Goal: Task Accomplishment & Management: Manage account settings

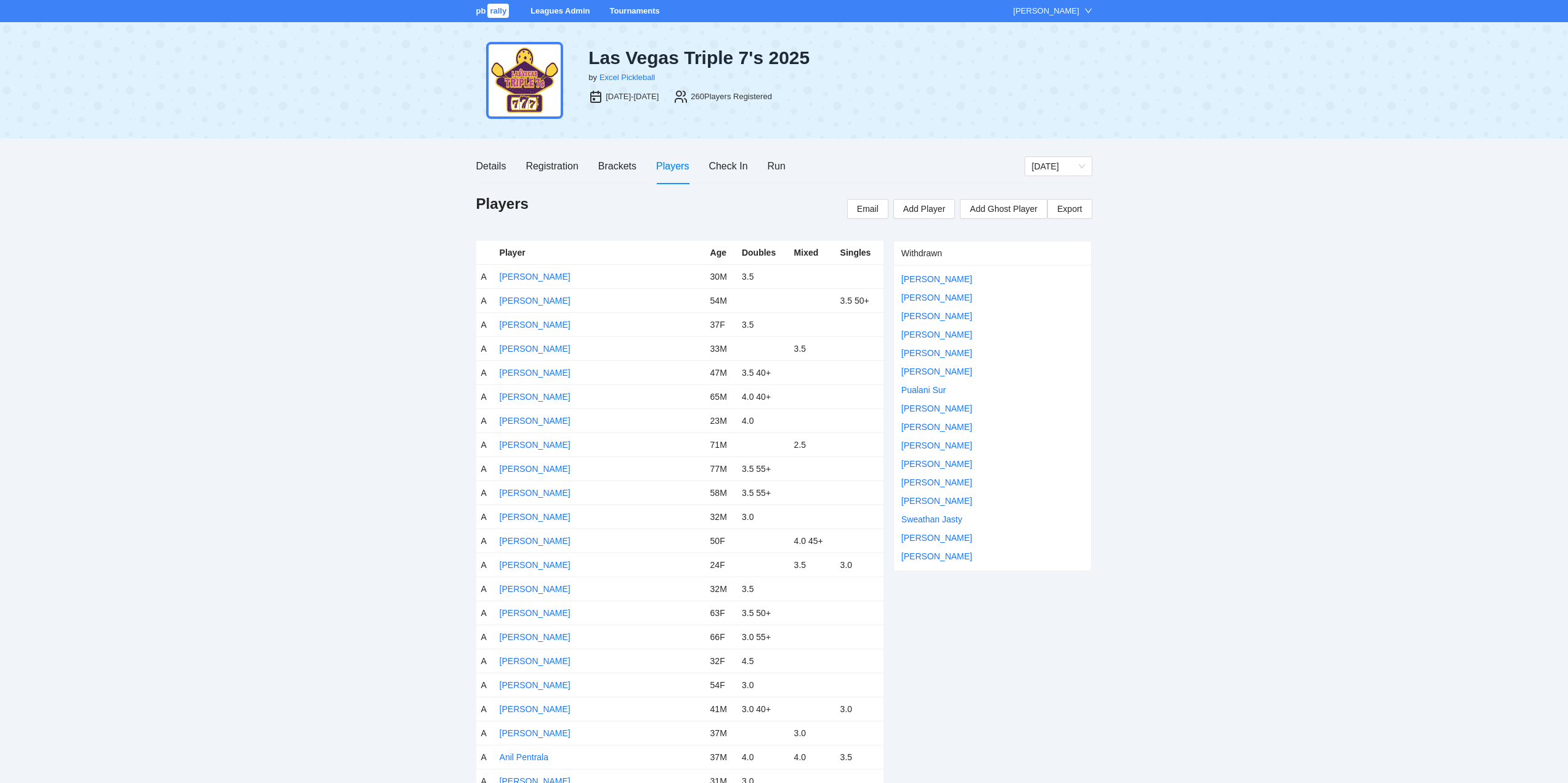
scroll to position [12, 0]
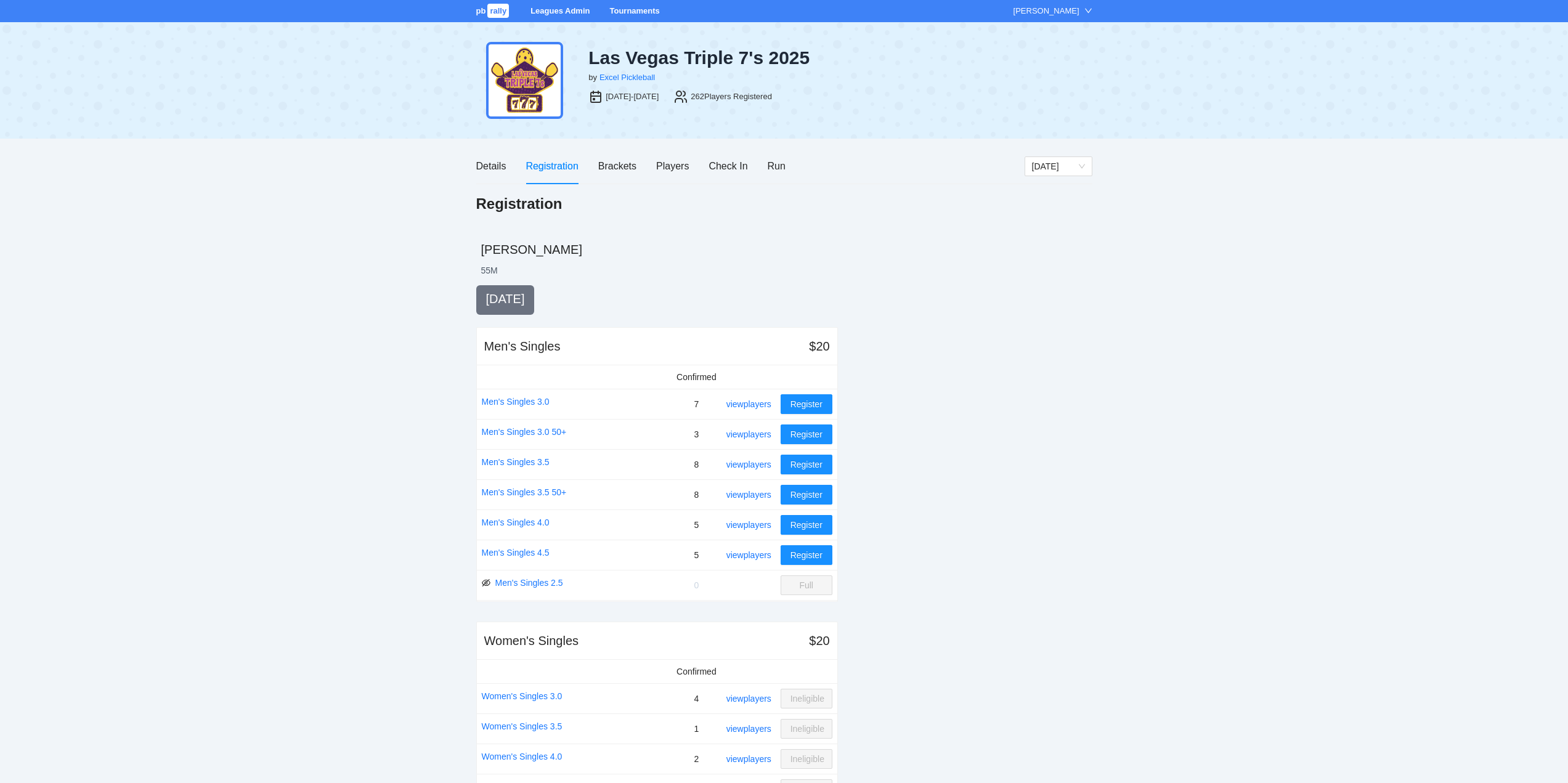
drag, startPoint x: 629, startPoint y: 8, endPoint x: 633, endPoint y: 13, distance: 6.4
click at [629, 8] on link "Tournaments" at bounding box center [634, 10] width 50 height 9
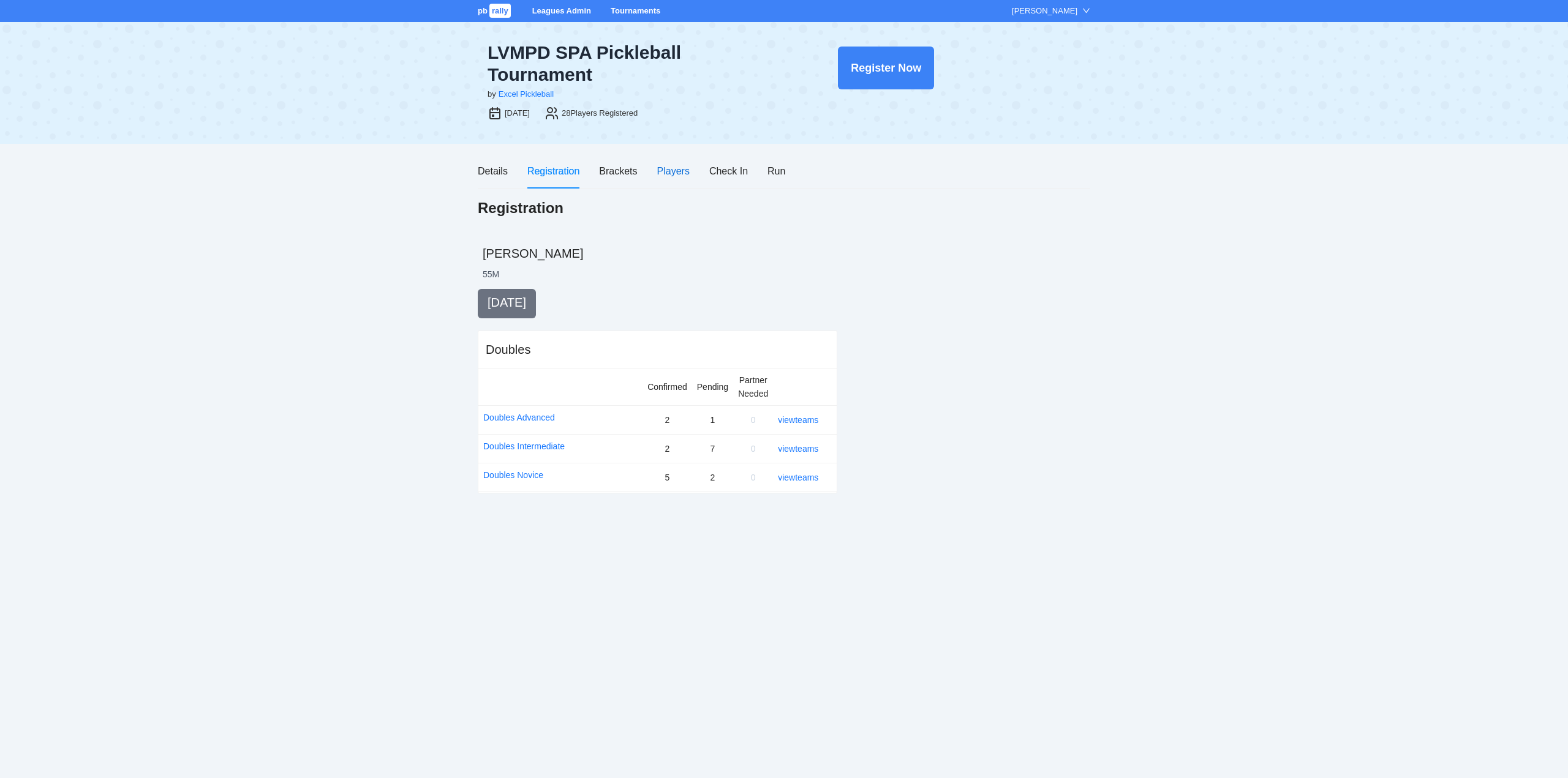
click at [669, 169] on div "Players" at bounding box center [674, 171] width 33 height 16
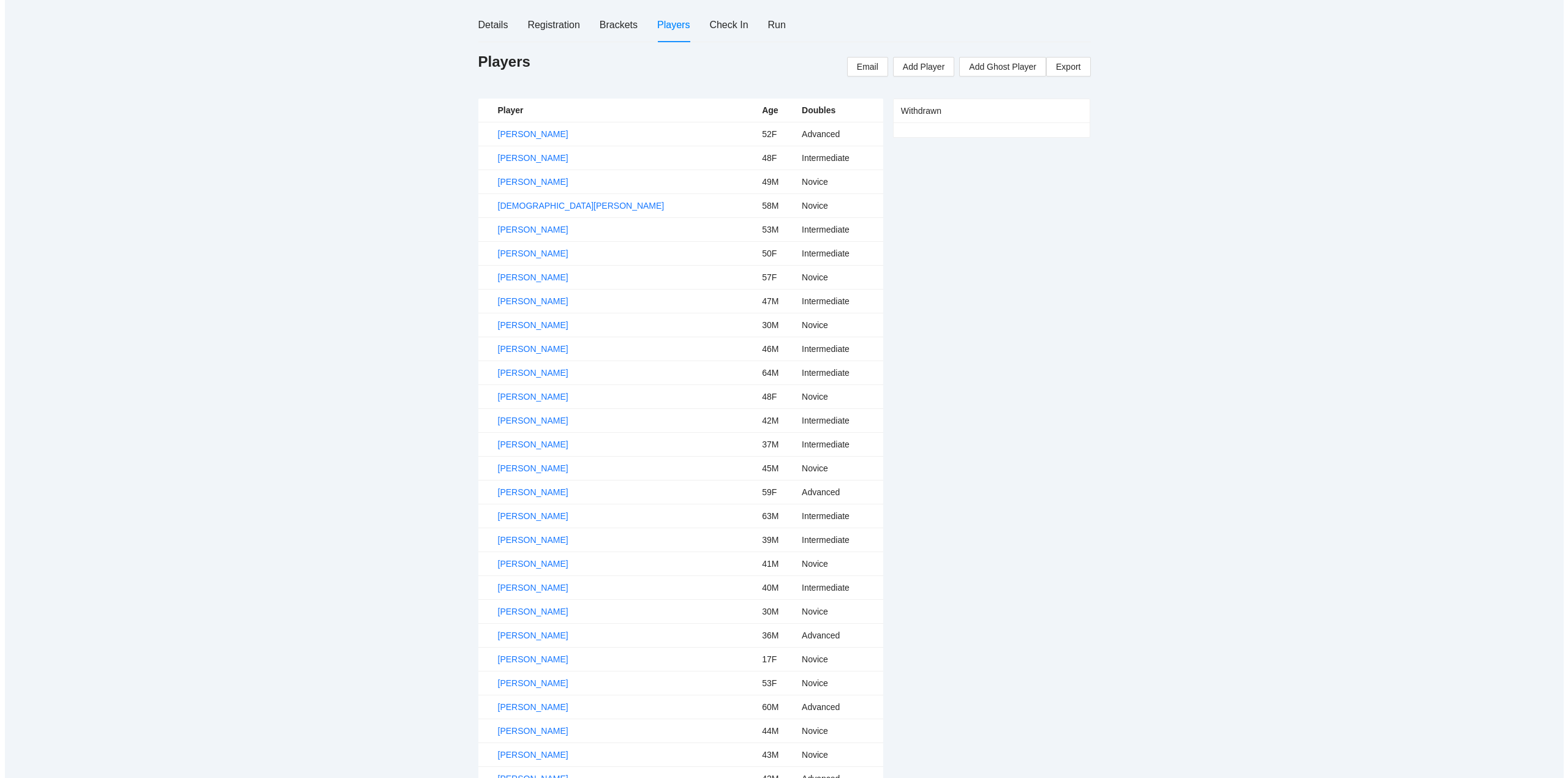
scroll to position [160, 0]
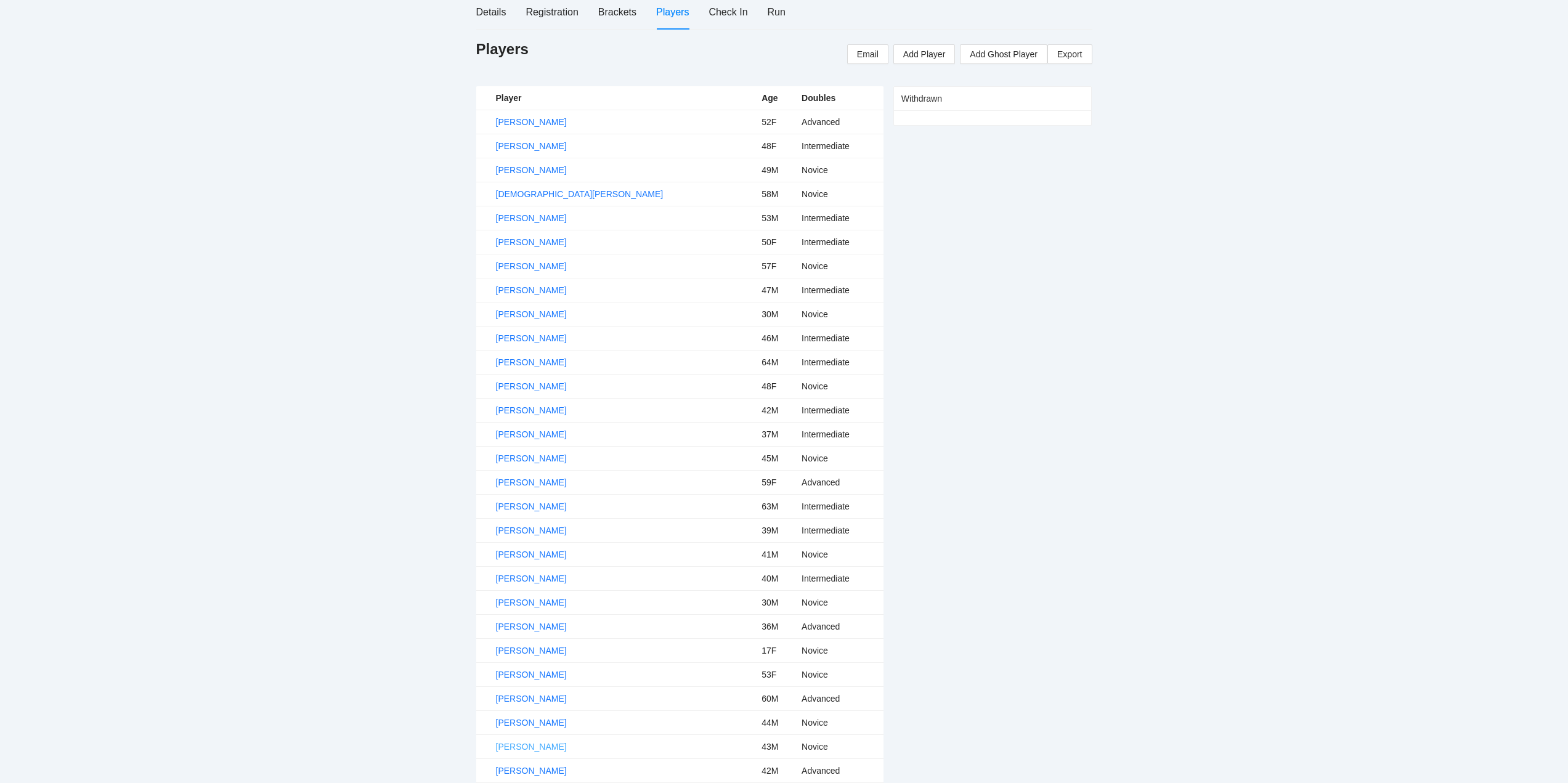
click at [528, 745] on link "Tyler Hebb" at bounding box center [531, 747] width 71 height 10
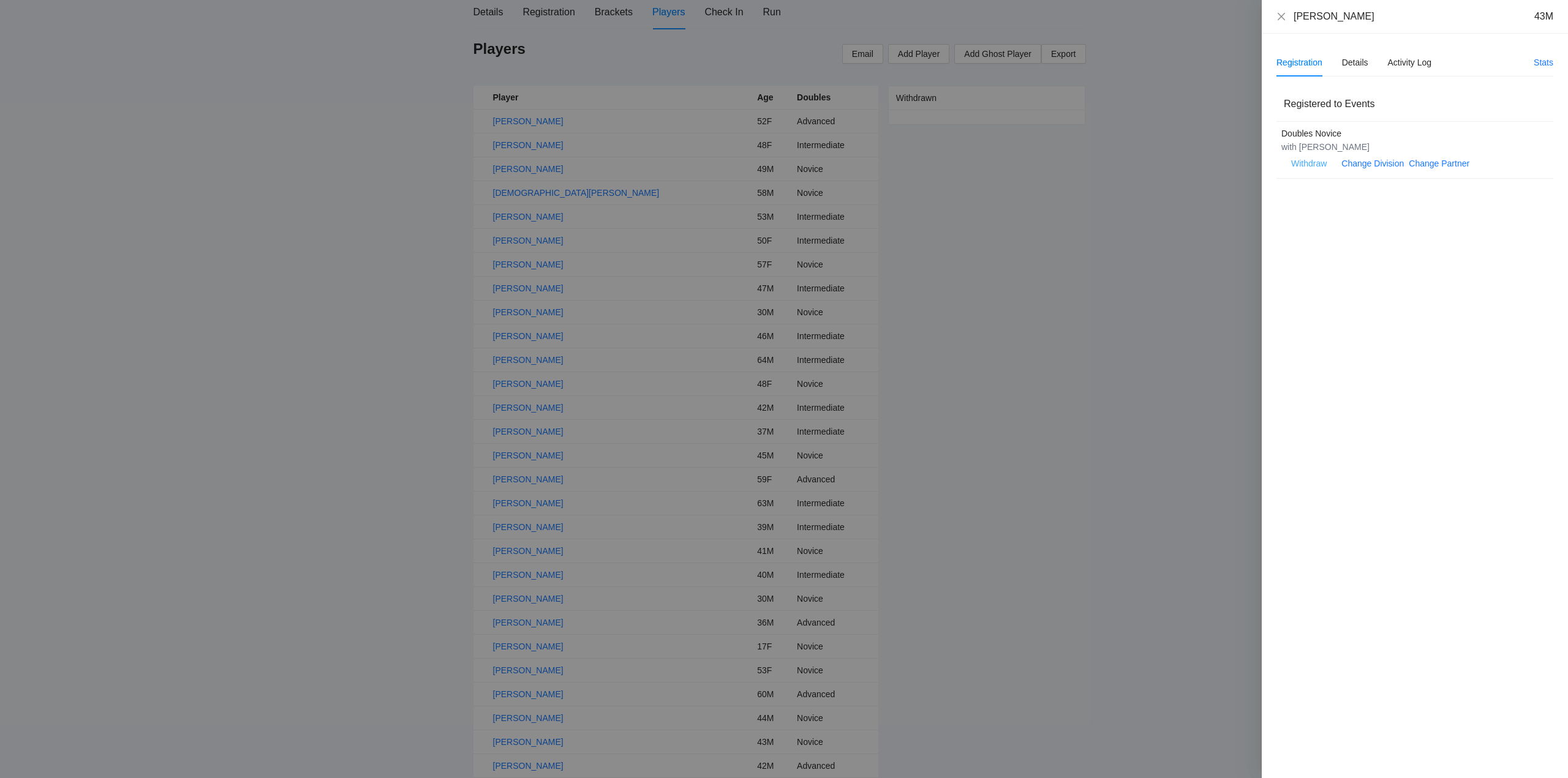
click at [1308, 160] on span "Withdraw" at bounding box center [1309, 164] width 35 height 13
click at [1347, 123] on span "OK" at bounding box center [1346, 124] width 12 height 13
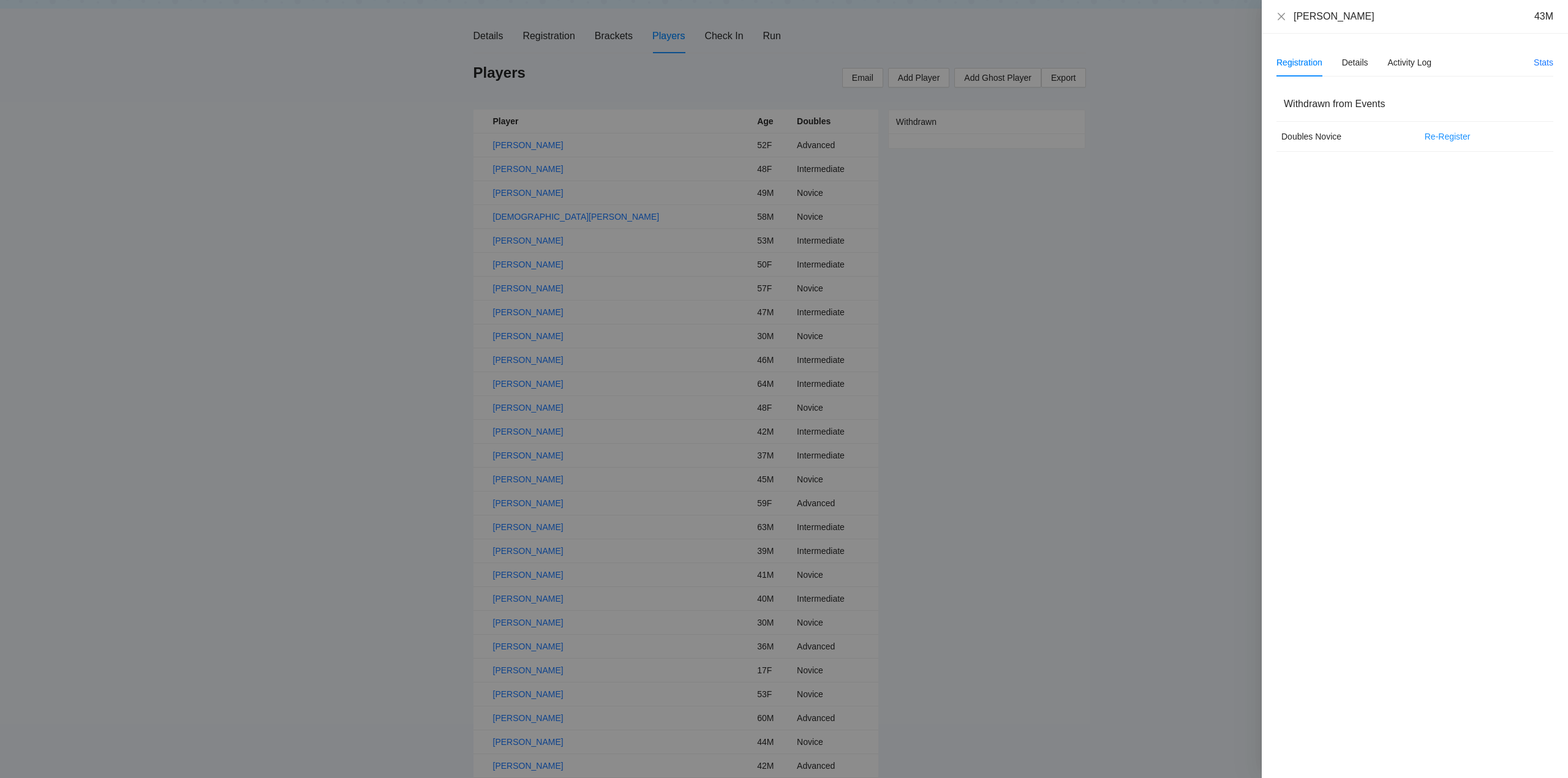
scroll to position [135, 0]
click at [530, 576] on div at bounding box center [784, 389] width 1568 height 778
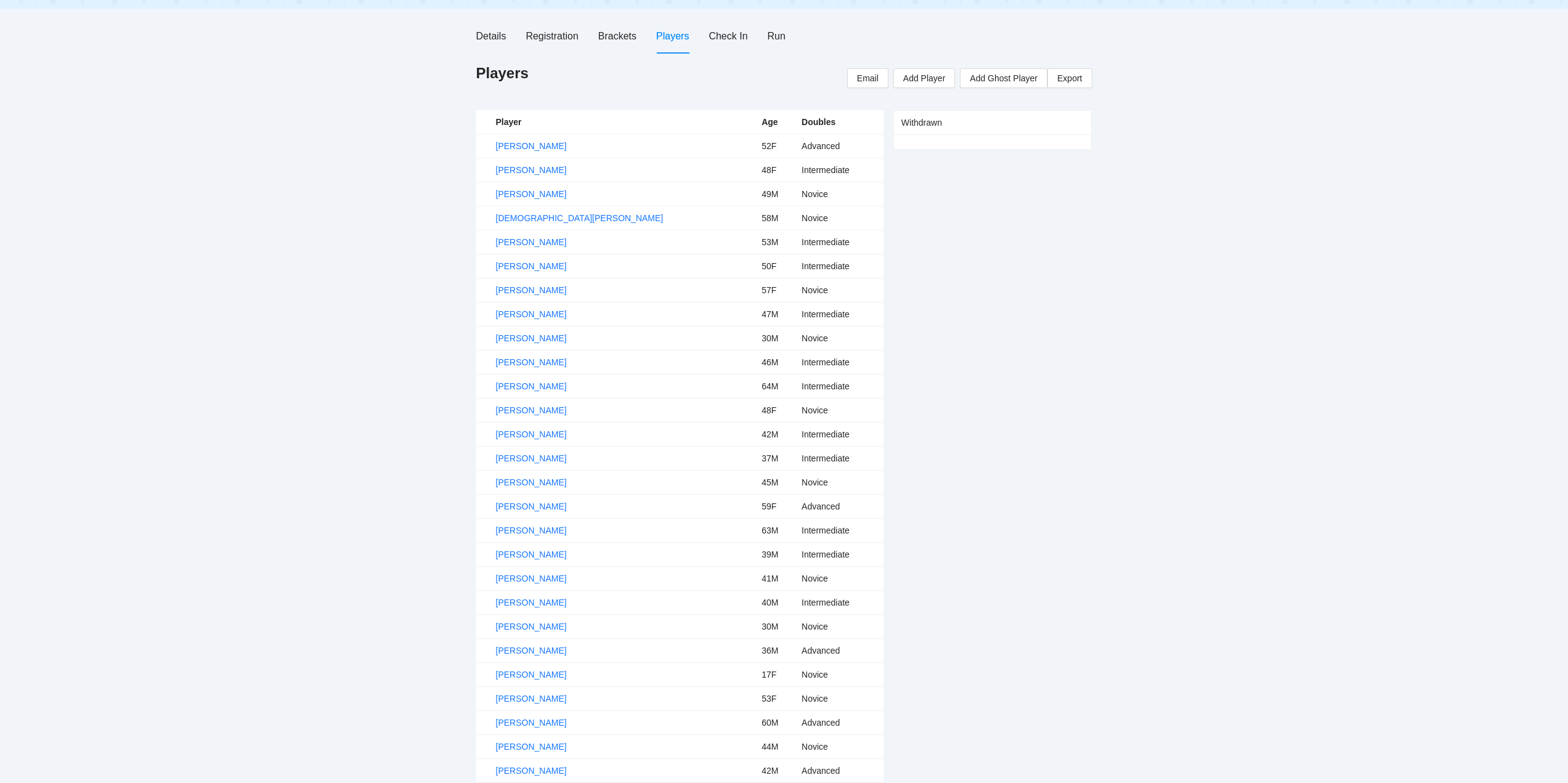
click at [538, 578] on link "Joseph Smith" at bounding box center [531, 579] width 71 height 10
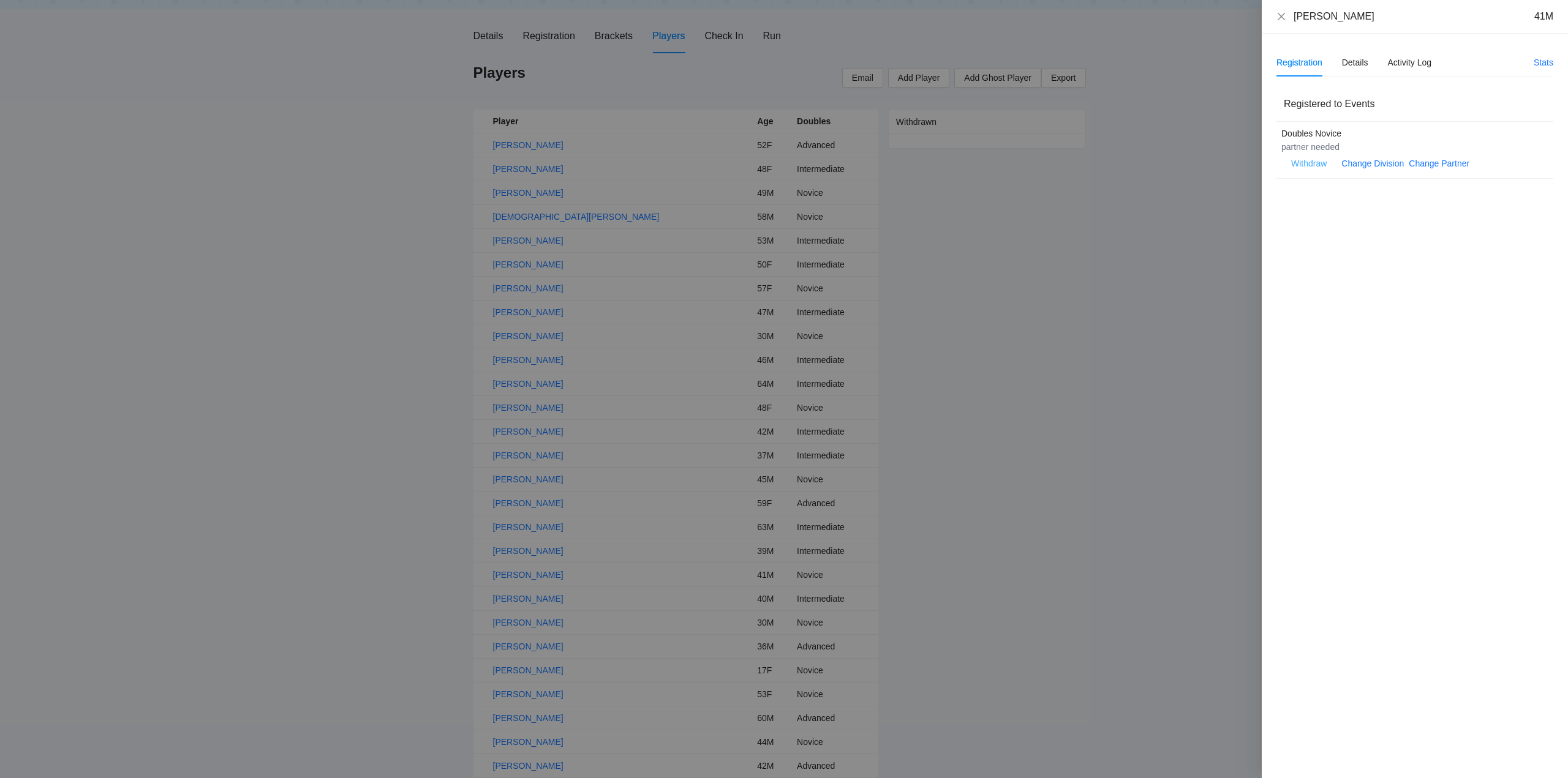
click at [1317, 161] on span "Withdraw" at bounding box center [1309, 164] width 35 height 13
click at [1343, 126] on span "OK" at bounding box center [1346, 124] width 12 height 13
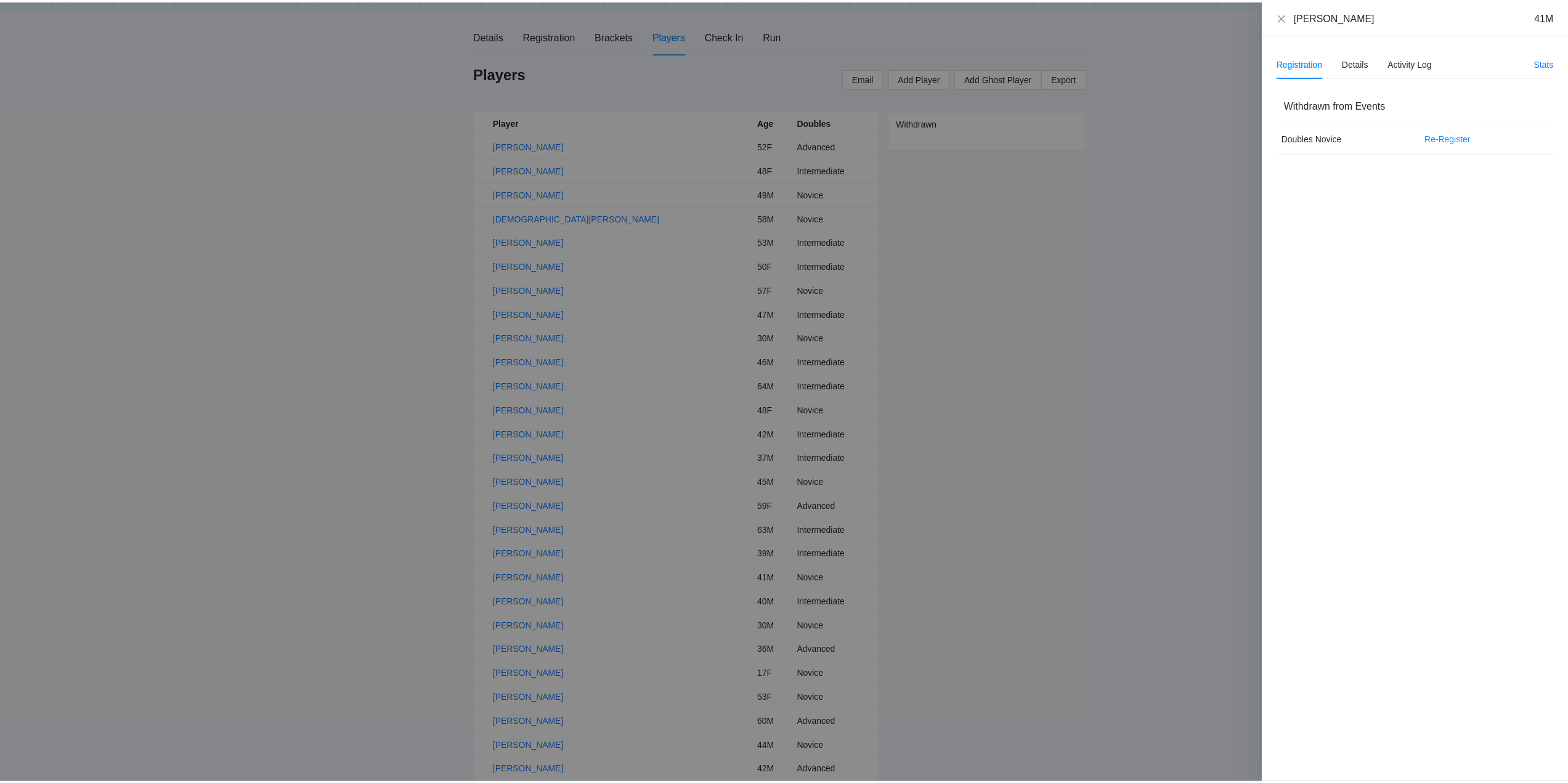
scroll to position [112, 0]
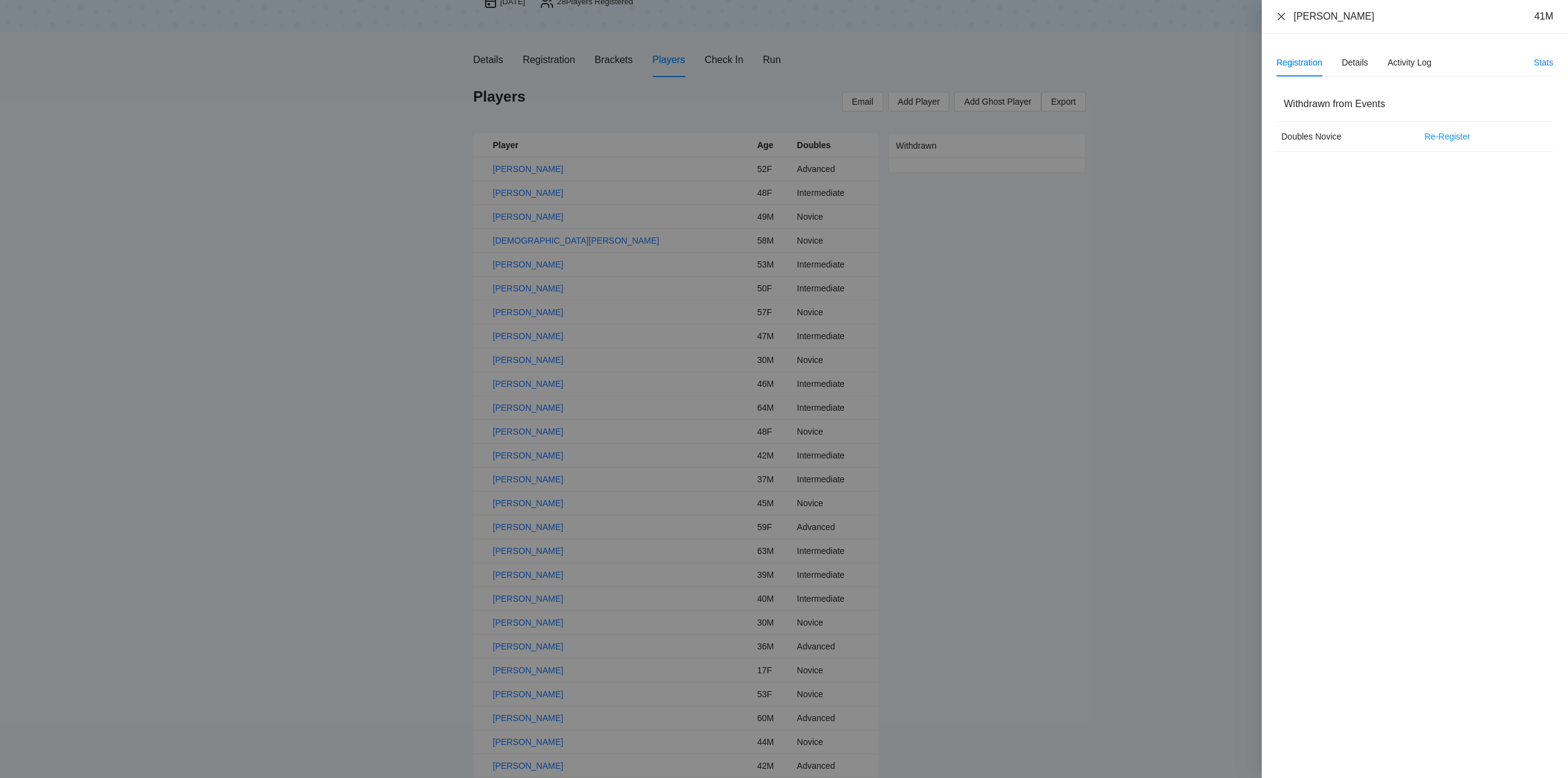
click at [1282, 17] on icon "close" at bounding box center [1281, 16] width 7 height 7
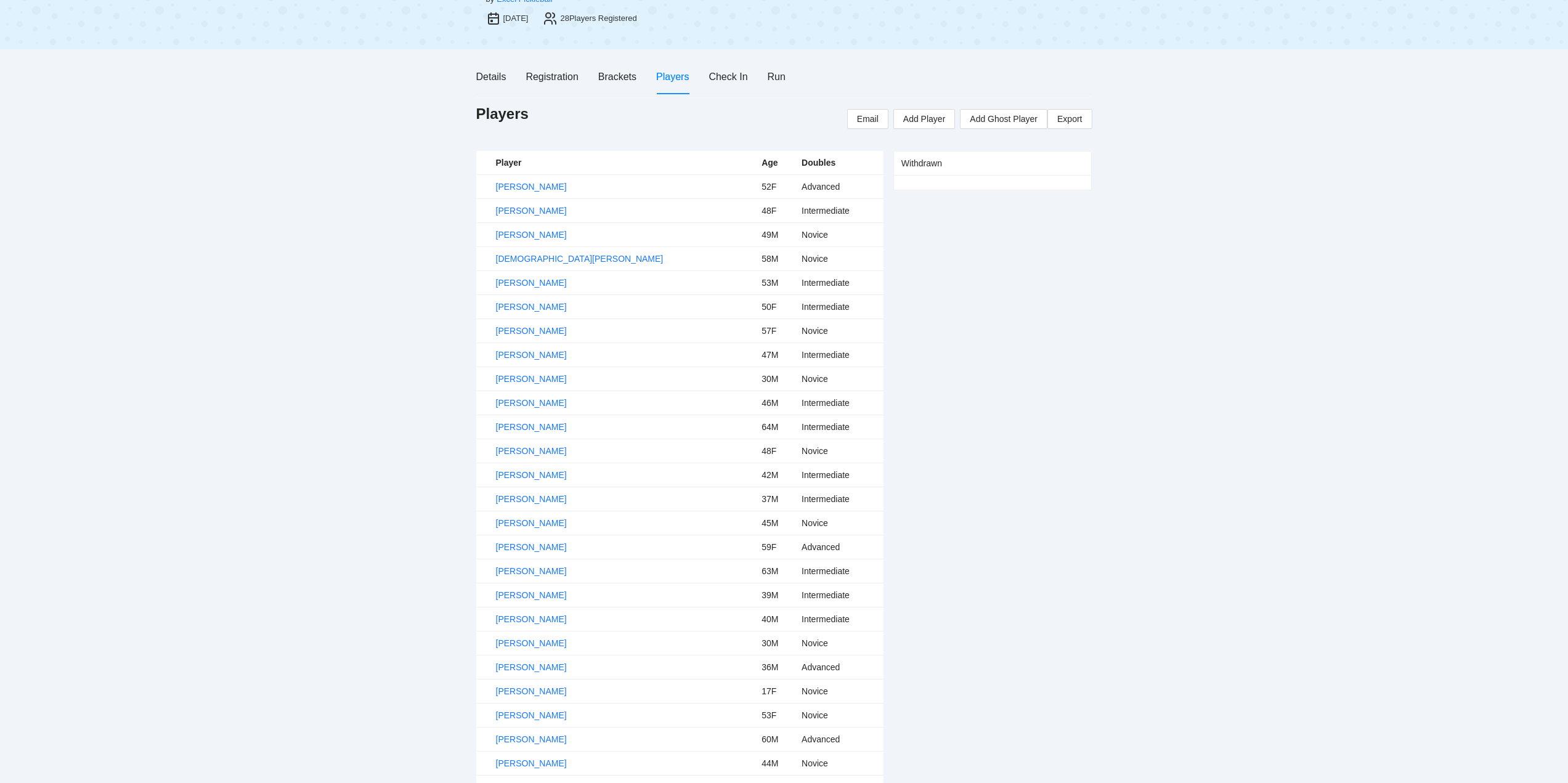
scroll to position [0, 0]
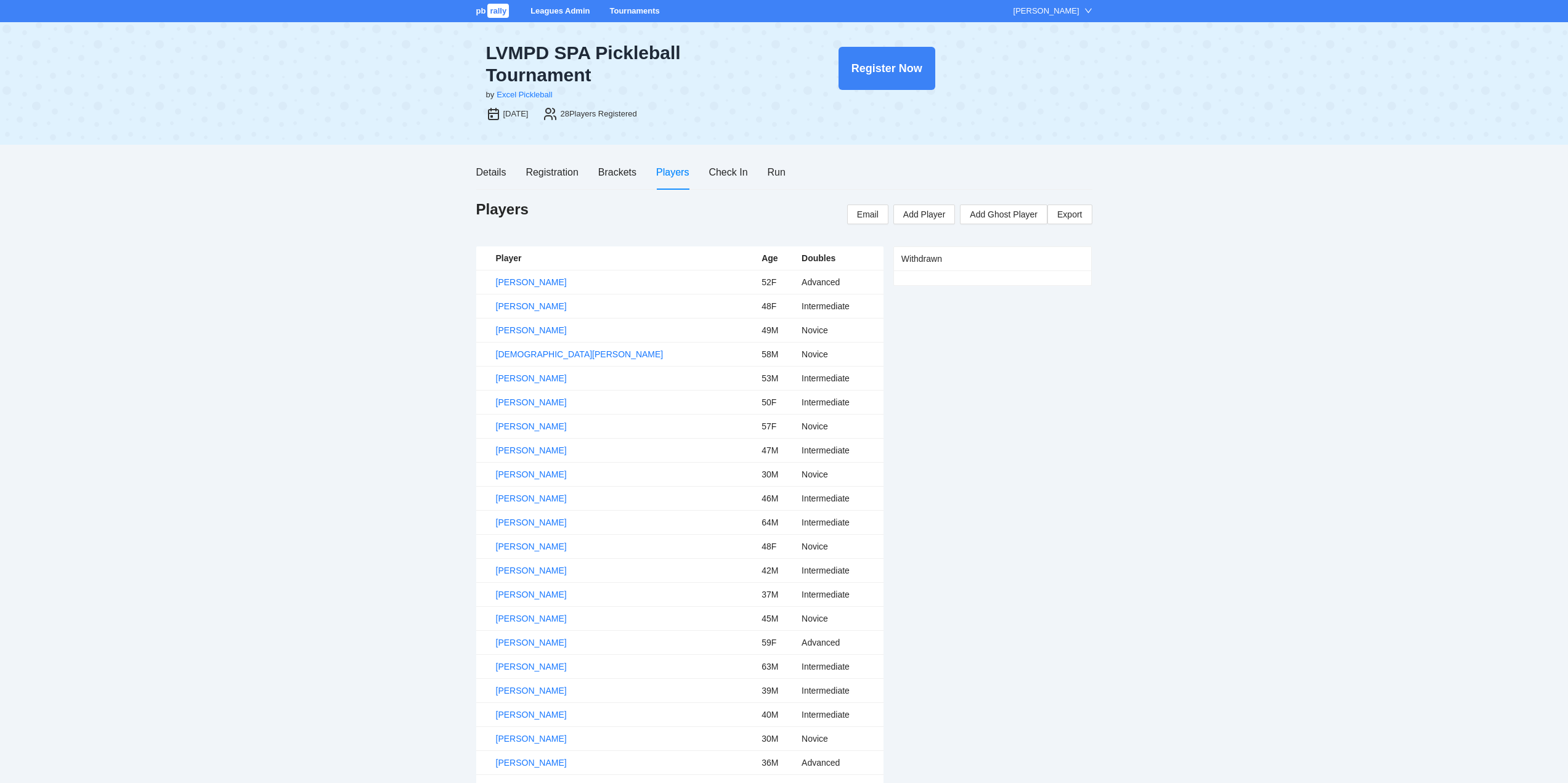
click at [635, 8] on link "Tournaments" at bounding box center [634, 10] width 50 height 9
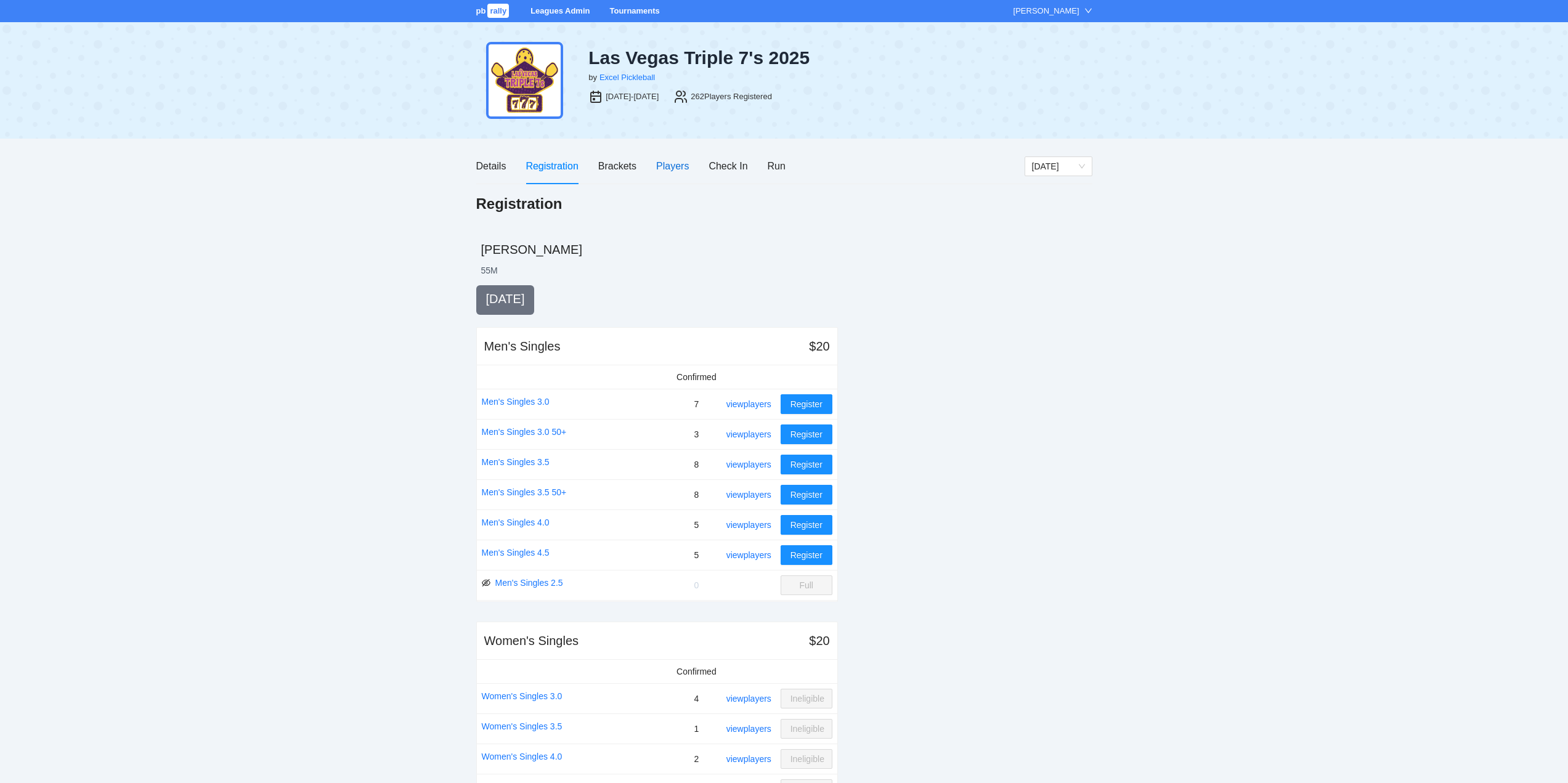
click at [668, 165] on div "Players" at bounding box center [672, 165] width 33 height 16
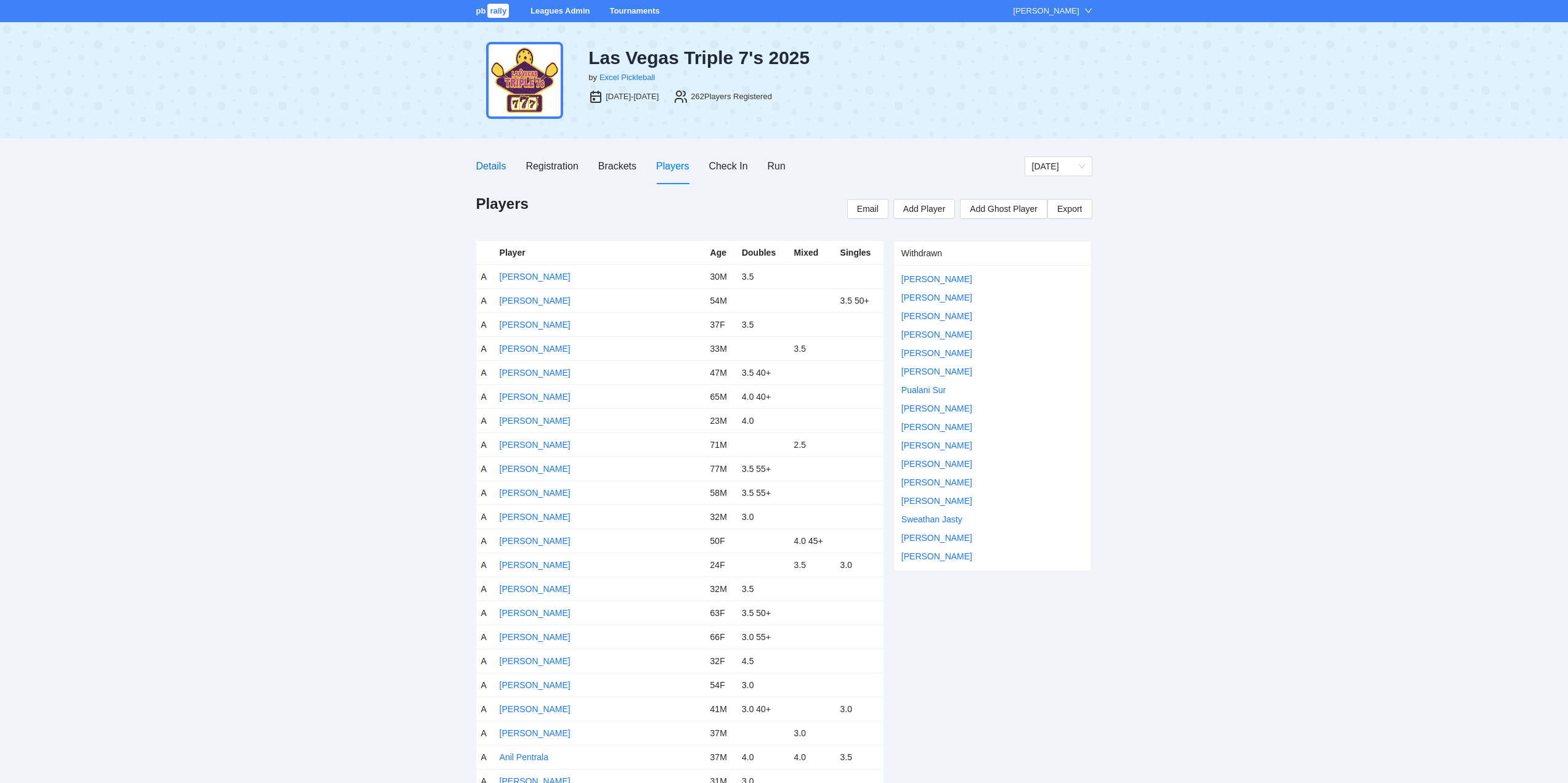
click at [489, 165] on div "Details" at bounding box center [491, 165] width 30 height 16
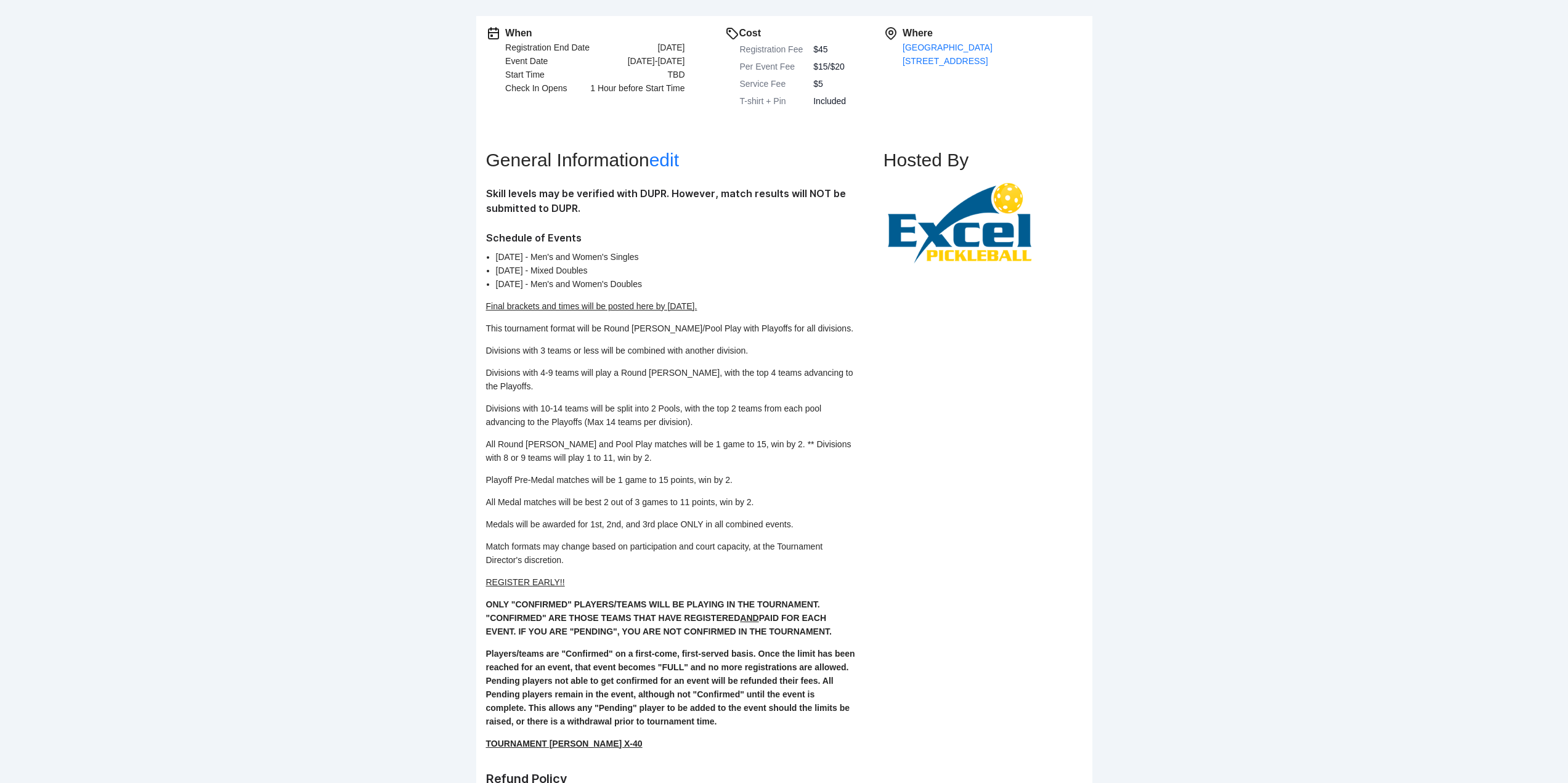
scroll to position [246, 0]
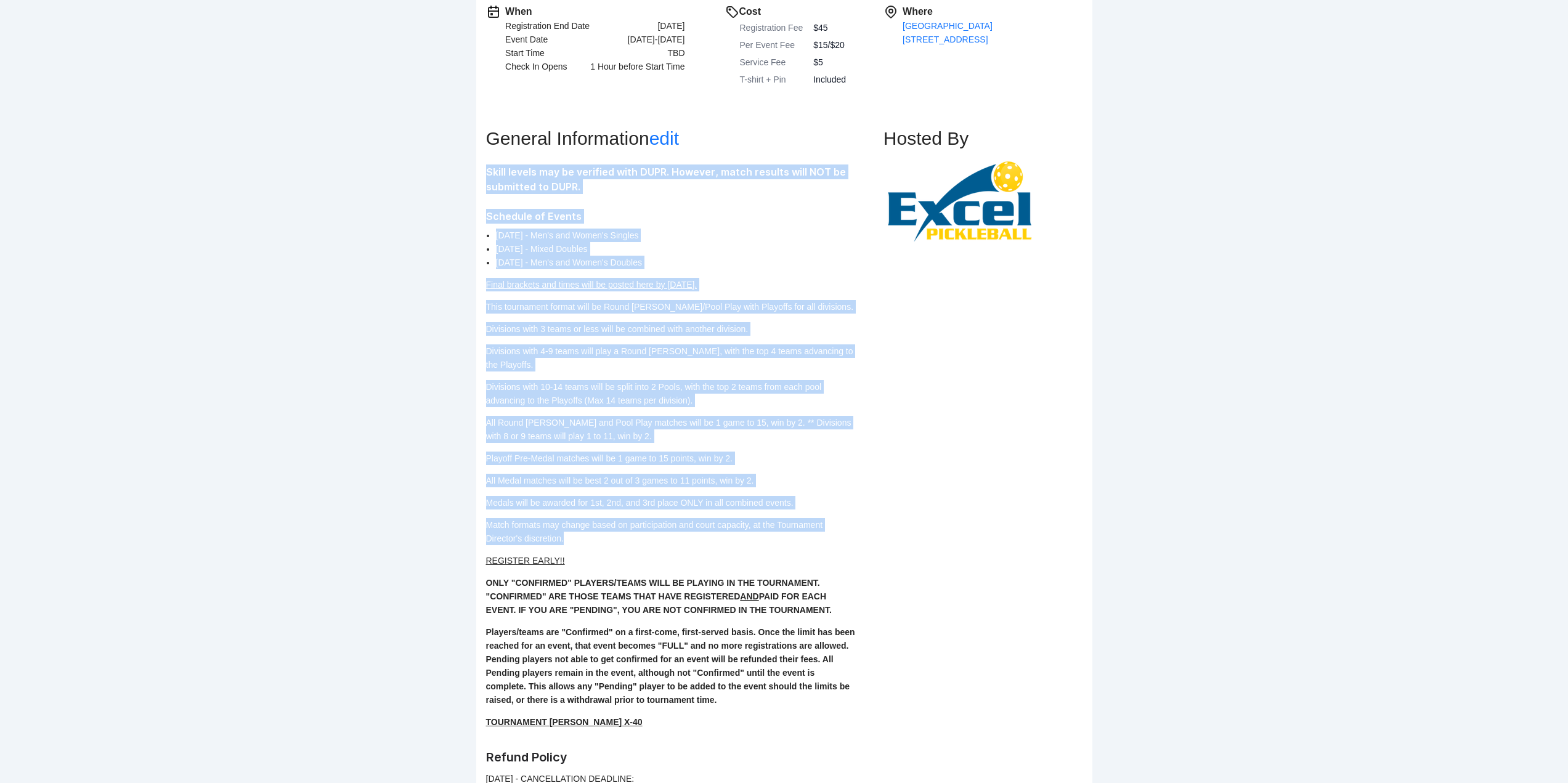
drag, startPoint x: 570, startPoint y: 528, endPoint x: 482, endPoint y: 175, distance: 363.8
click at [482, 175] on div "When Registration End Date Fri Aug 29, 2025 Event Date Sep 5-7, 2025 Start Time…" at bounding box center [784, 484] width 616 height 981
copy div "Skill levels may be verified with DUPR. However, match results will NOT be subm…"
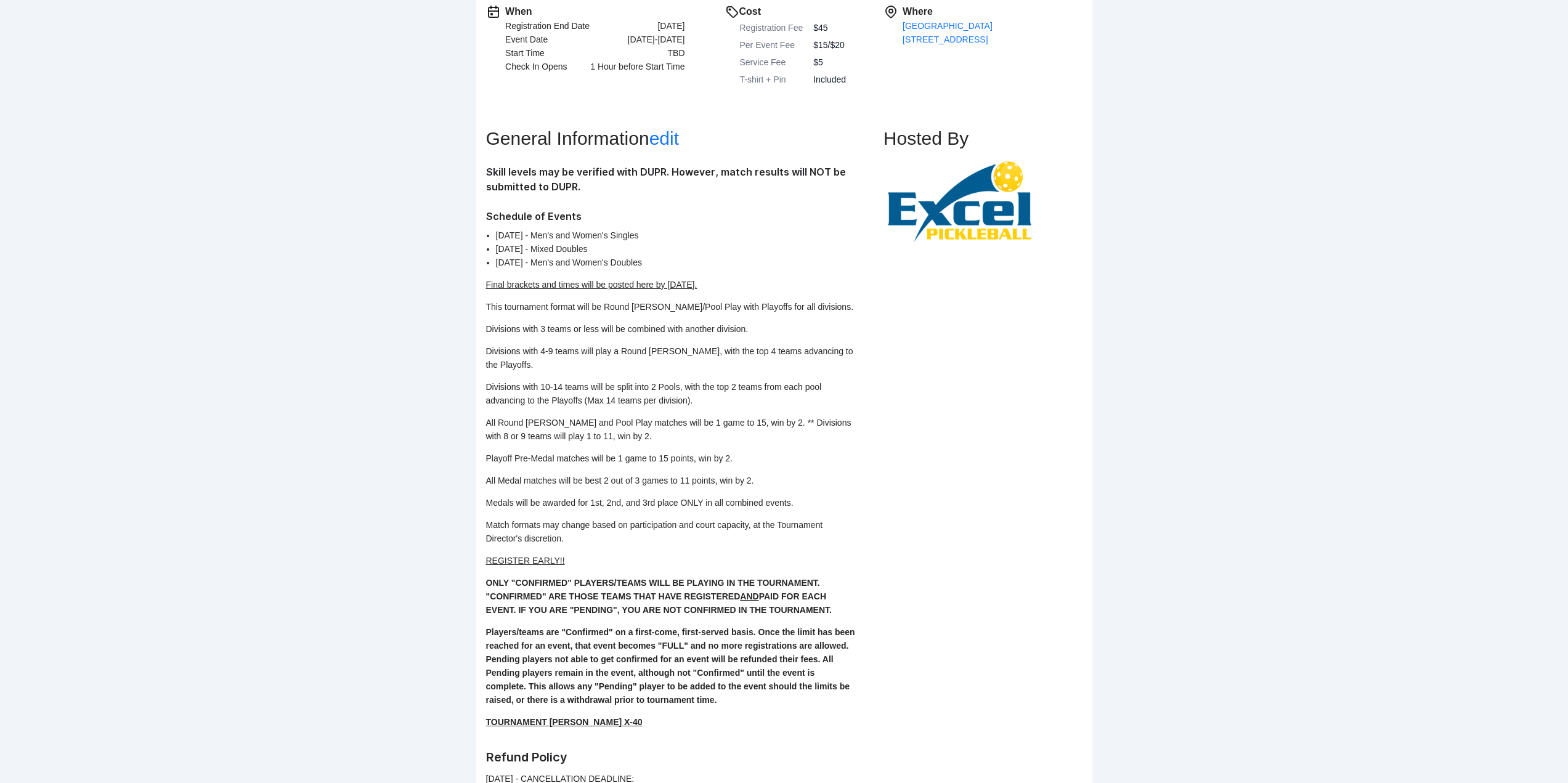
click at [758, 692] on p "Players/teams are "Confirmed" on a first-come, first-served basis. Once the lim…" at bounding box center [671, 666] width 370 height 82
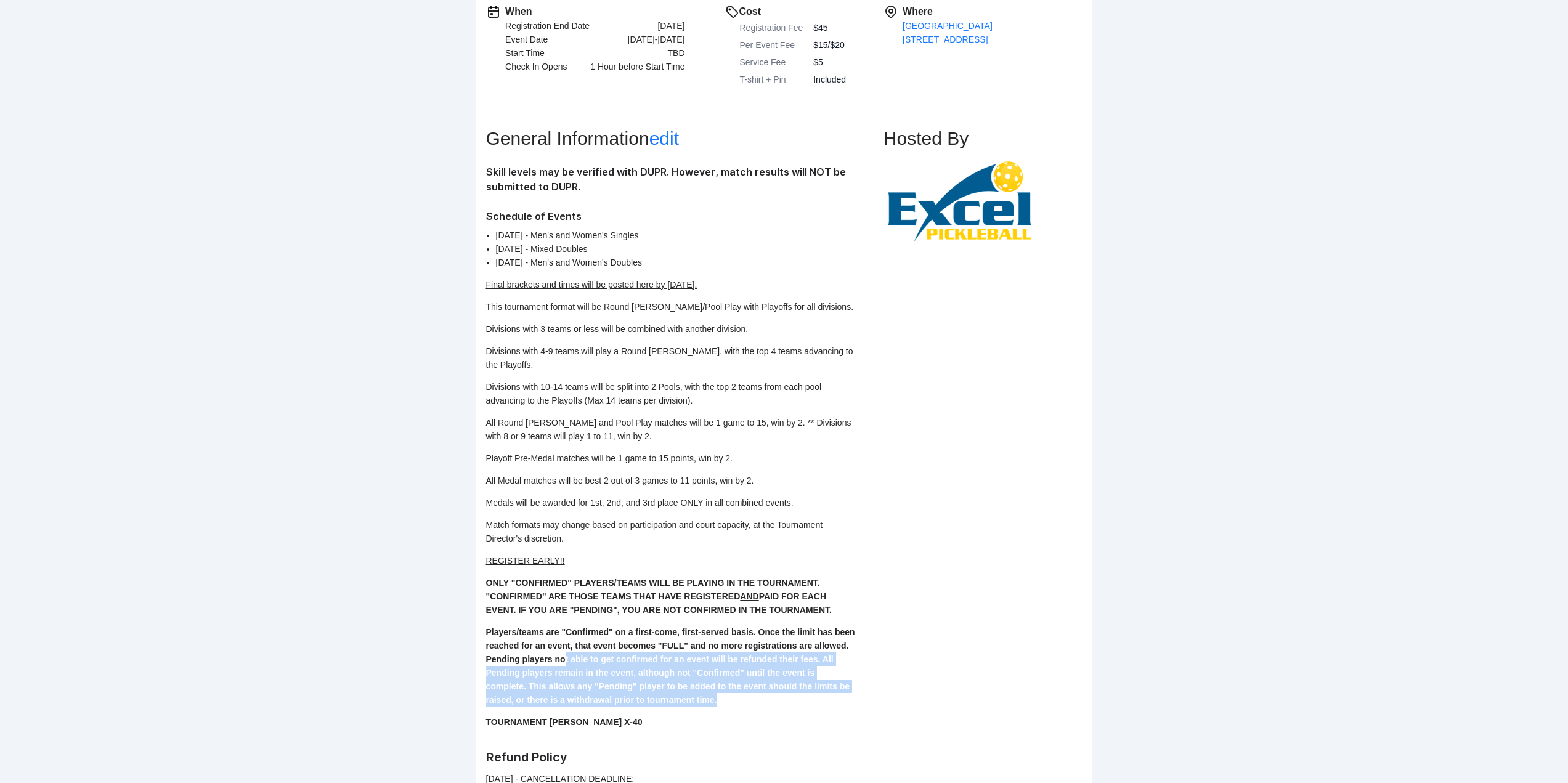
drag, startPoint x: 749, startPoint y: 692, endPoint x: 564, endPoint y: 650, distance: 189.7
click at [564, 650] on p "Players/teams are "Confirmed" on a first-come, first-served basis. Once the lim…" at bounding box center [671, 666] width 370 height 82
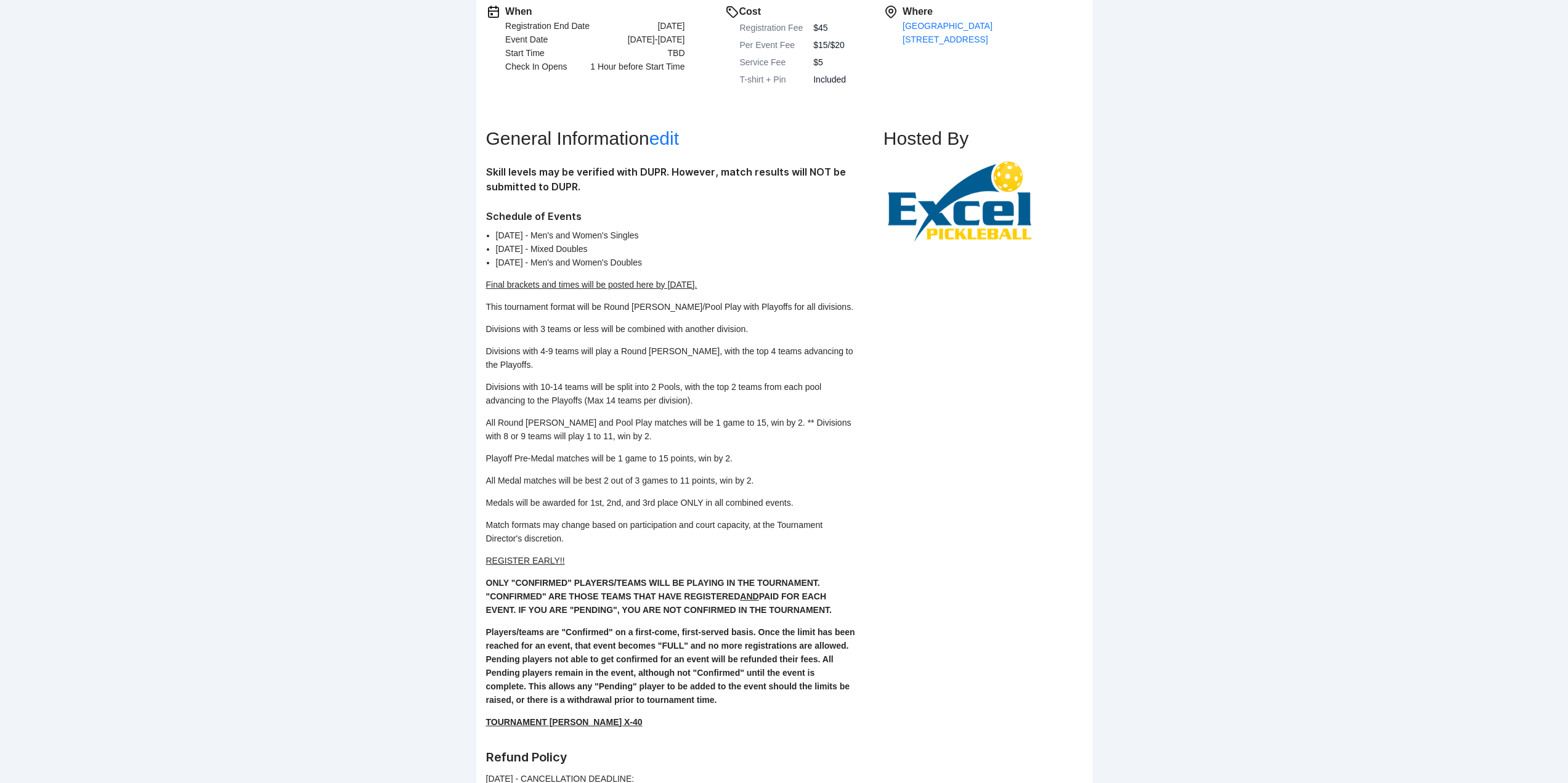
click at [658, 715] on p "TOURNAMENT BALL - Franklin X-40" at bounding box center [671, 722] width 370 height 13
drag, startPoint x: 645, startPoint y: 709, endPoint x: 484, endPoint y: 548, distance: 227.7
click at [484, 548] on div "When Registration End Date Fri Aug 29, 2025 Event Date Sep 5-7, 2025 Start Time…" at bounding box center [784, 484] width 616 height 981
copy div "REGISTER EARLY!! ONLY "CONFIRMED" PLAYERS/TEAMS WILL BE PLAYING IN THE TOURNAME…"
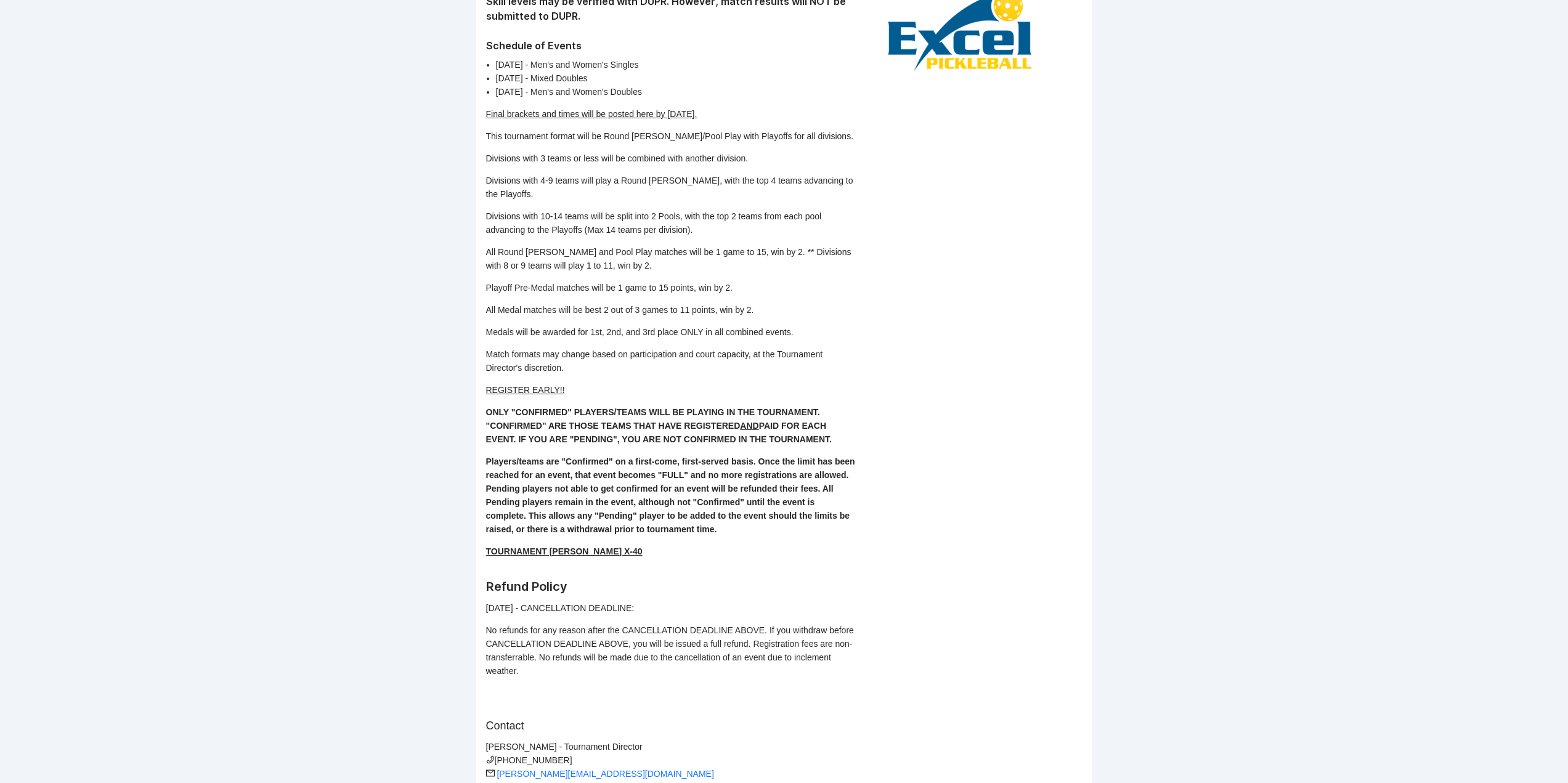
scroll to position [425, 0]
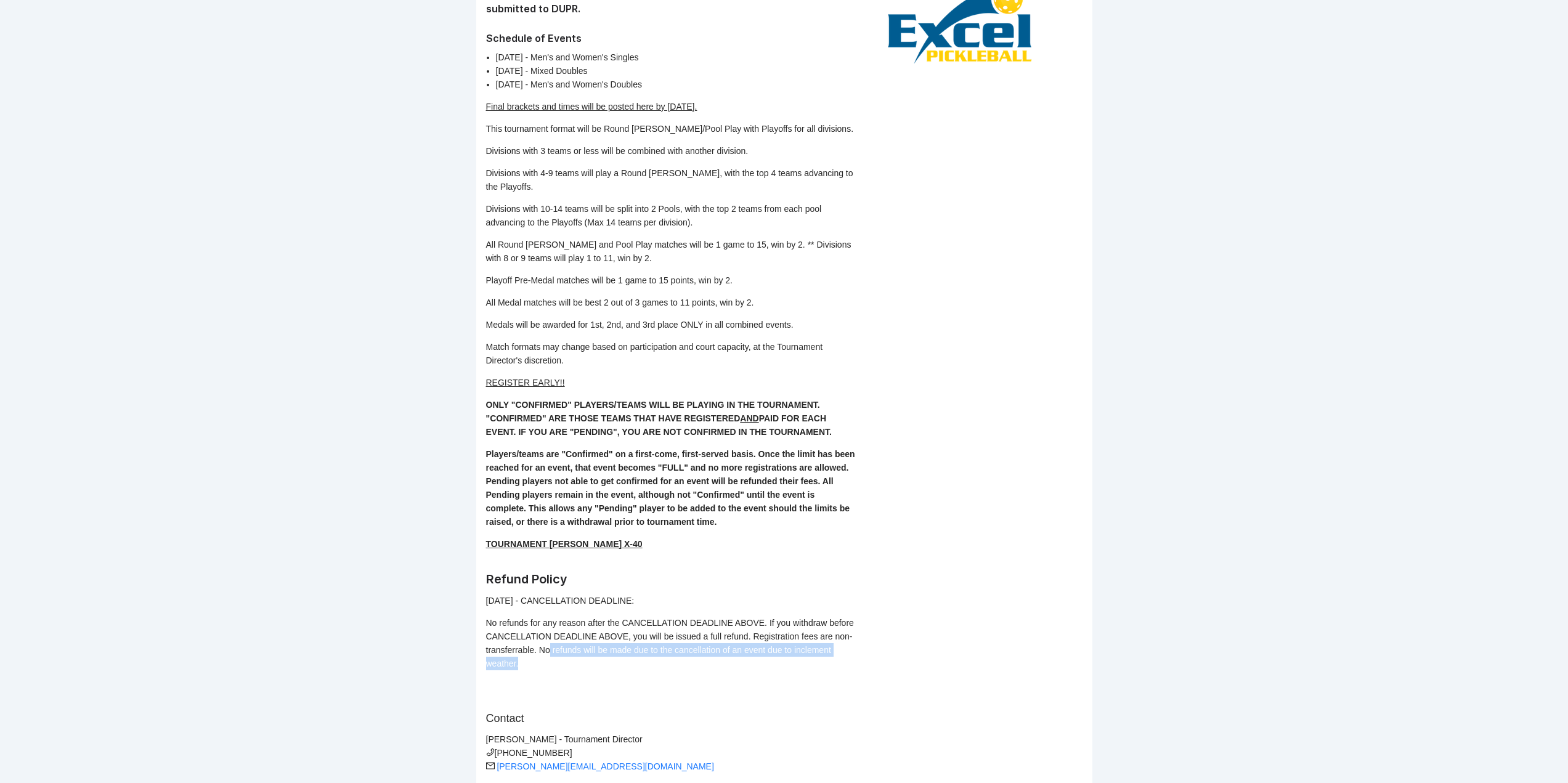
click at [551, 643] on p "No refunds for any reason after the CANCELLATION DEADLINE ABOVE. If you withdra…" at bounding box center [671, 643] width 370 height 54
click at [583, 659] on div "General Information edit Skill levels may be verified with DUPR. However, match…" at bounding box center [685, 348] width 398 height 877
drag, startPoint x: 502, startPoint y: 636, endPoint x: 486, endPoint y: 583, distance: 55.4
click at [486, 583] on div "Skill levels may be verified with DUPR. However, match results will NOT be subm…" at bounding box center [671, 329] width 370 height 684
copy div "8/27/25 - CANCELLATION DEADLINE: No refunds for any reason after the CANCELLATI…"
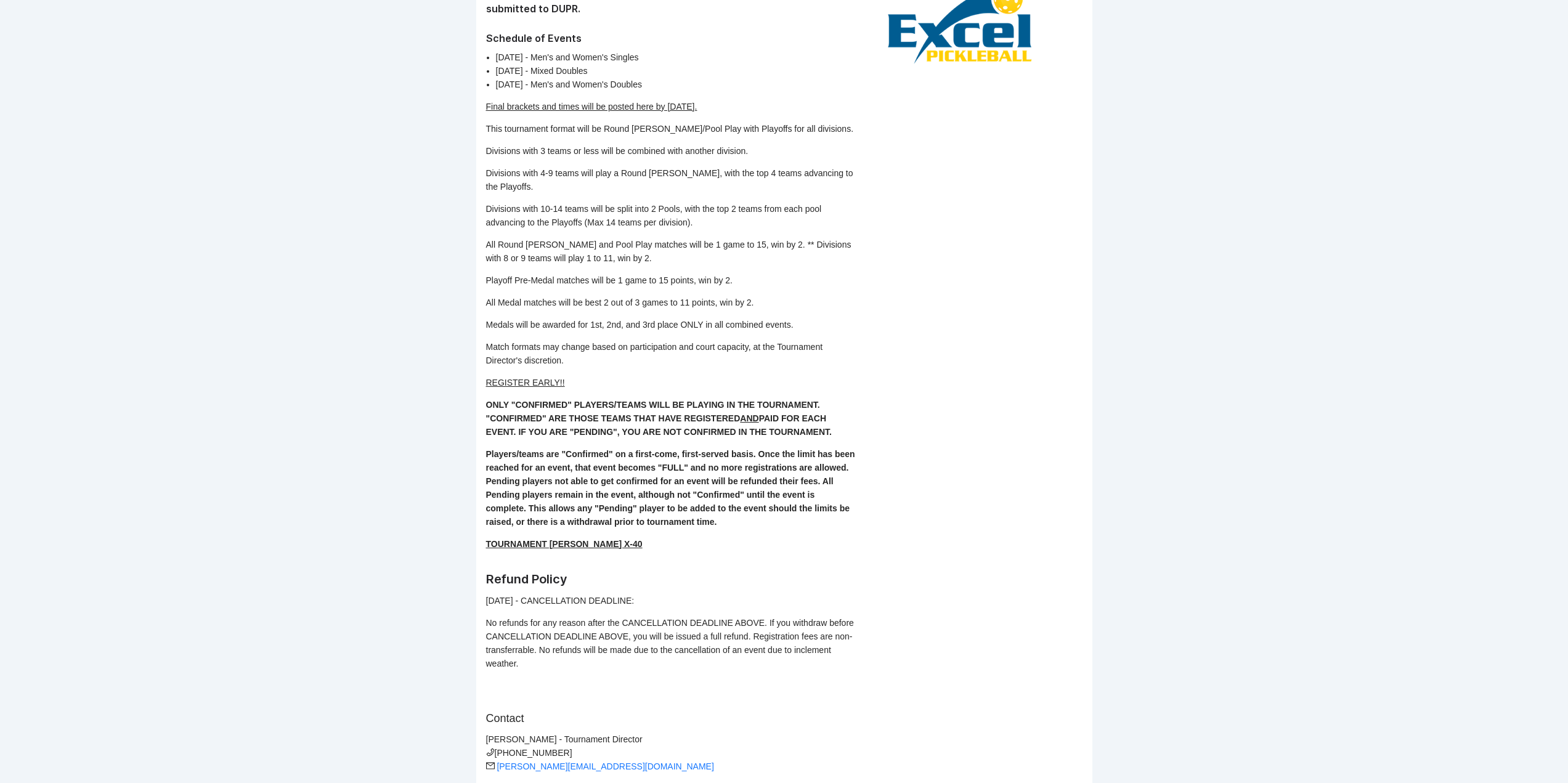
click at [710, 683] on div "General Information edit Skill levels may be verified with DUPR. However, match…" at bounding box center [685, 348] width 398 height 877
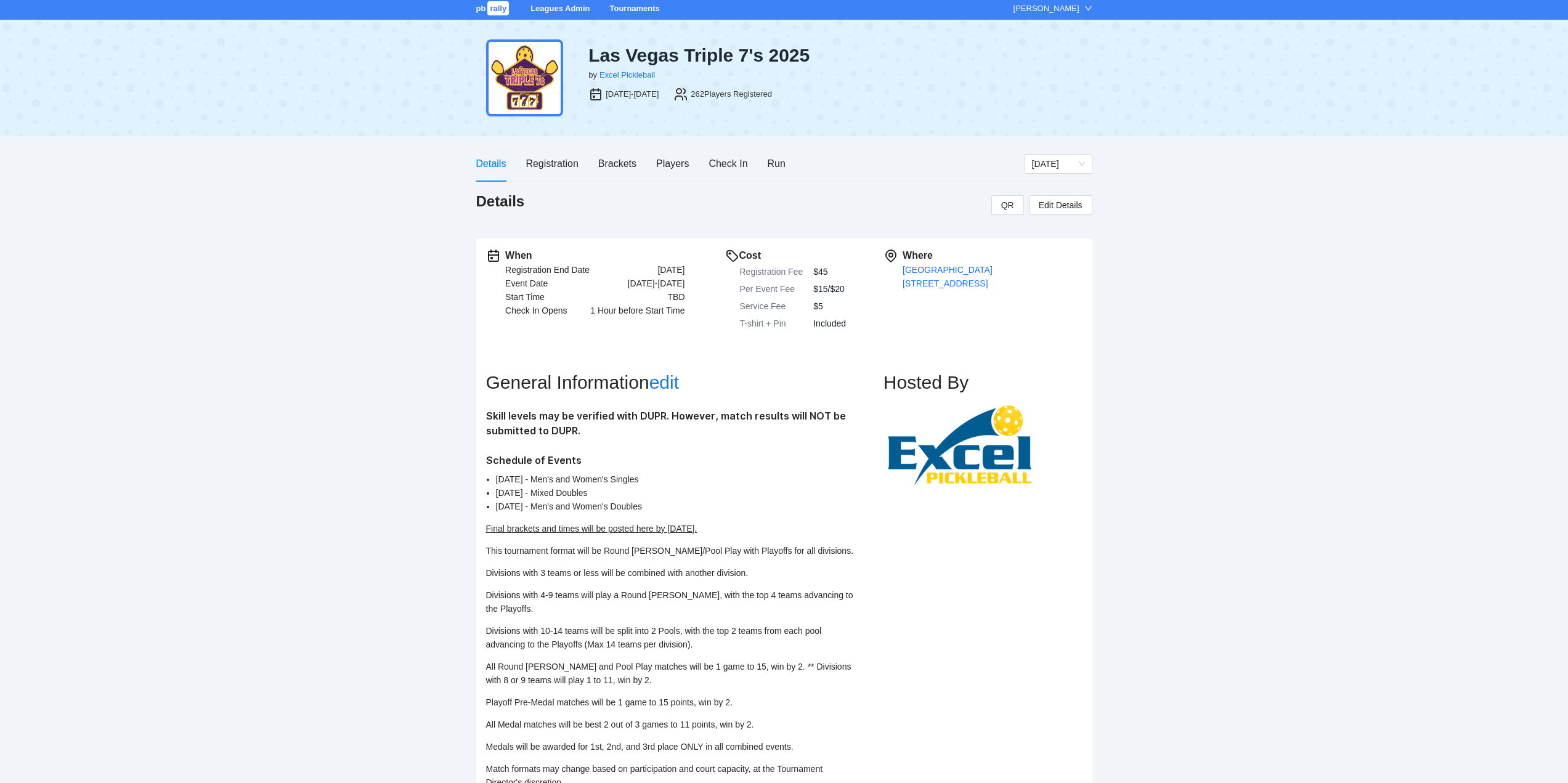
scroll to position [0, 0]
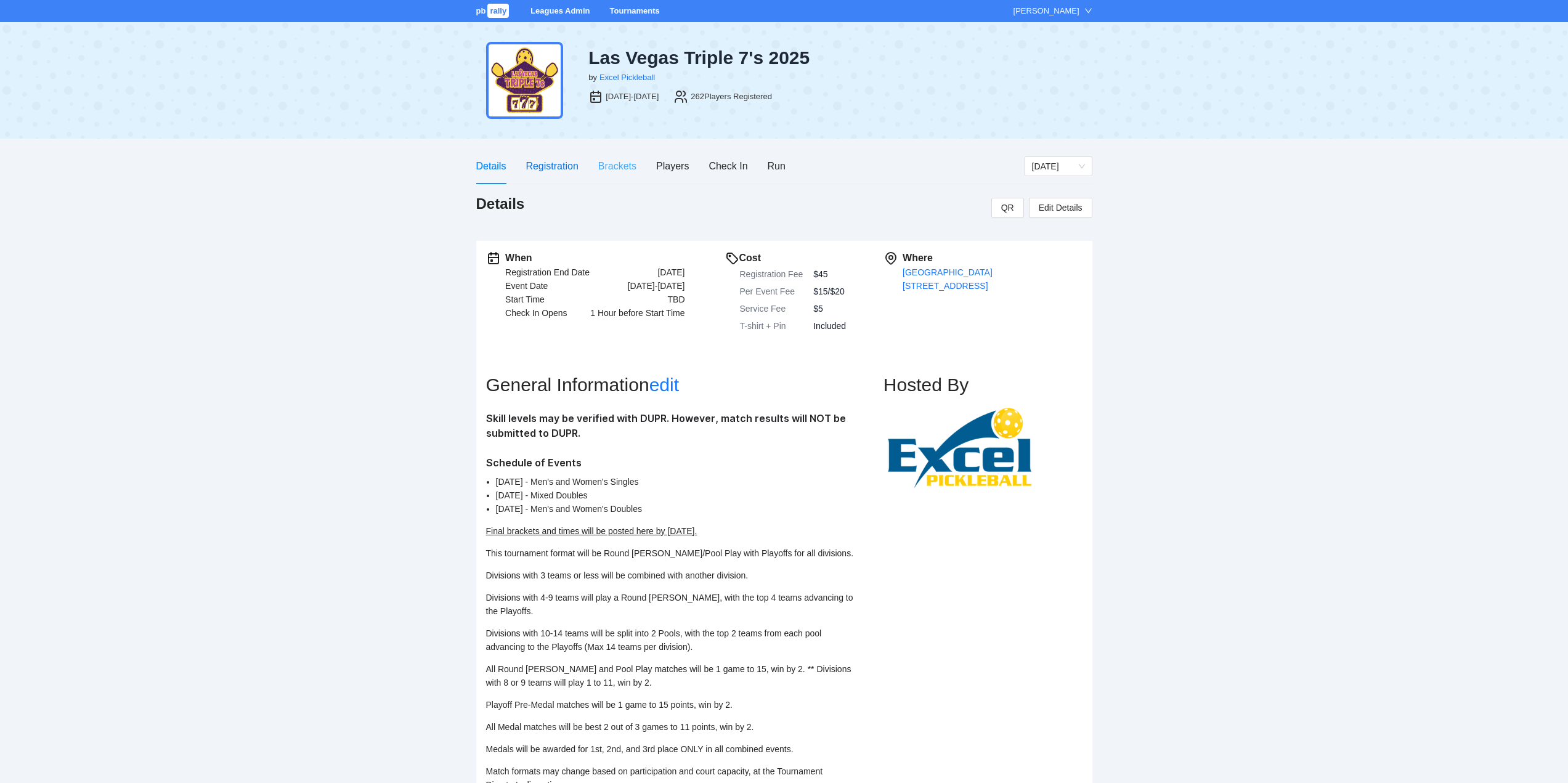
drag, startPoint x: 555, startPoint y: 163, endPoint x: 599, endPoint y: 177, distance: 46.2
click at [555, 163] on div "Registration" at bounding box center [551, 165] width 53 height 16
